Goal: Task Accomplishment & Management: Manage account settings

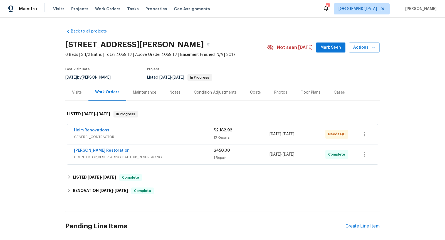
click at [163, 137] on span "GENERAL_CONTRACTOR" at bounding box center [144, 137] width 140 height 6
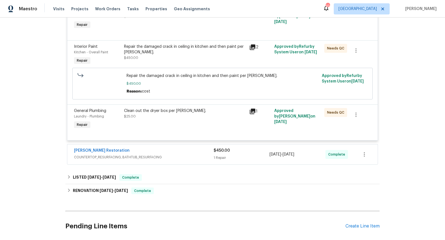
scroll to position [546, 0]
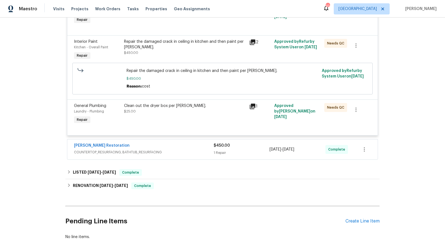
click at [162, 145] on div "[PERSON_NAME] Restoration" at bounding box center [144, 146] width 140 height 7
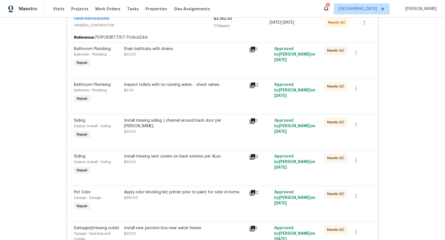
scroll to position [0, 0]
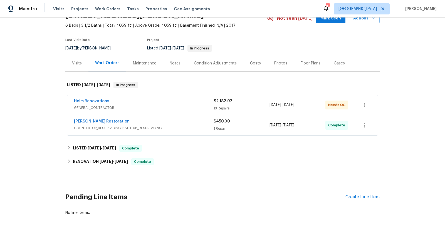
scroll to position [41, 0]
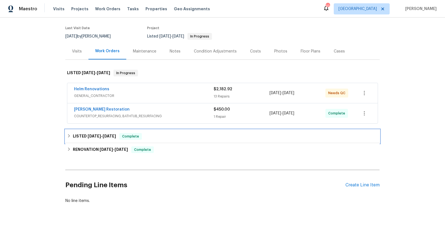
click at [109, 131] on div "LISTED 2/8/25 - 2/10/25 Complete" at bounding box center [222, 136] width 314 height 13
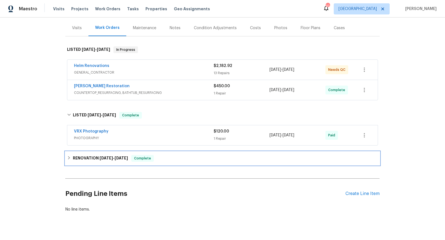
drag, startPoint x: 122, startPoint y: 159, endPoint x: 121, endPoint y: 162, distance: 2.8
click at [121, 159] on h6 "RENOVATION 1/20/25 - 2/10/25" at bounding box center [100, 158] width 55 height 7
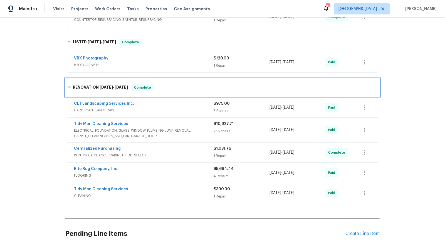
scroll to position [141, 0]
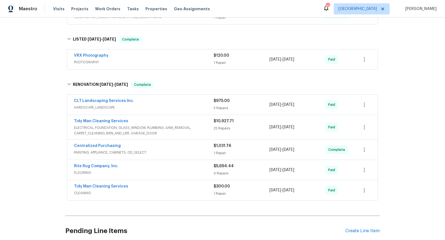
click at [164, 166] on div "Rite Rug Company, Inc." at bounding box center [144, 167] width 140 height 7
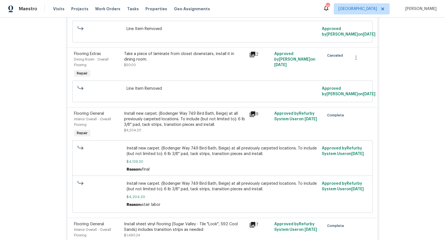
scroll to position [186, 0]
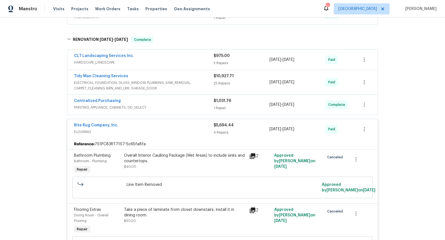
click at [139, 78] on div "Tidy Man Cleaning Services" at bounding box center [144, 76] width 140 height 7
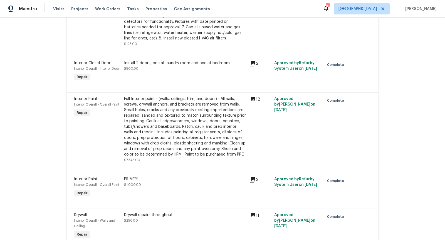
scroll to position [823, 0]
